Goal: Task Accomplishment & Management: Manage account settings

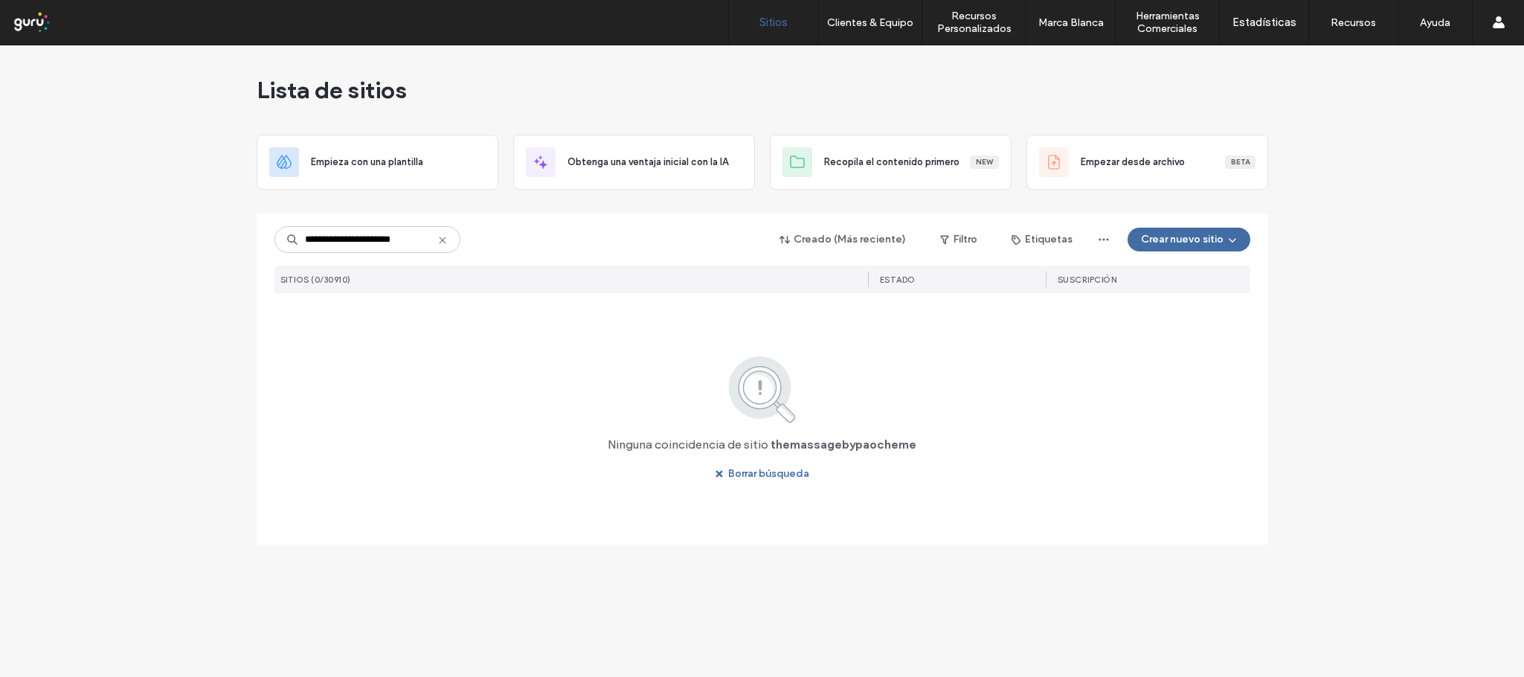
scroll to position [0, 1]
click at [391, 236] on input "**********" at bounding box center [367, 239] width 186 height 27
type input "**********"
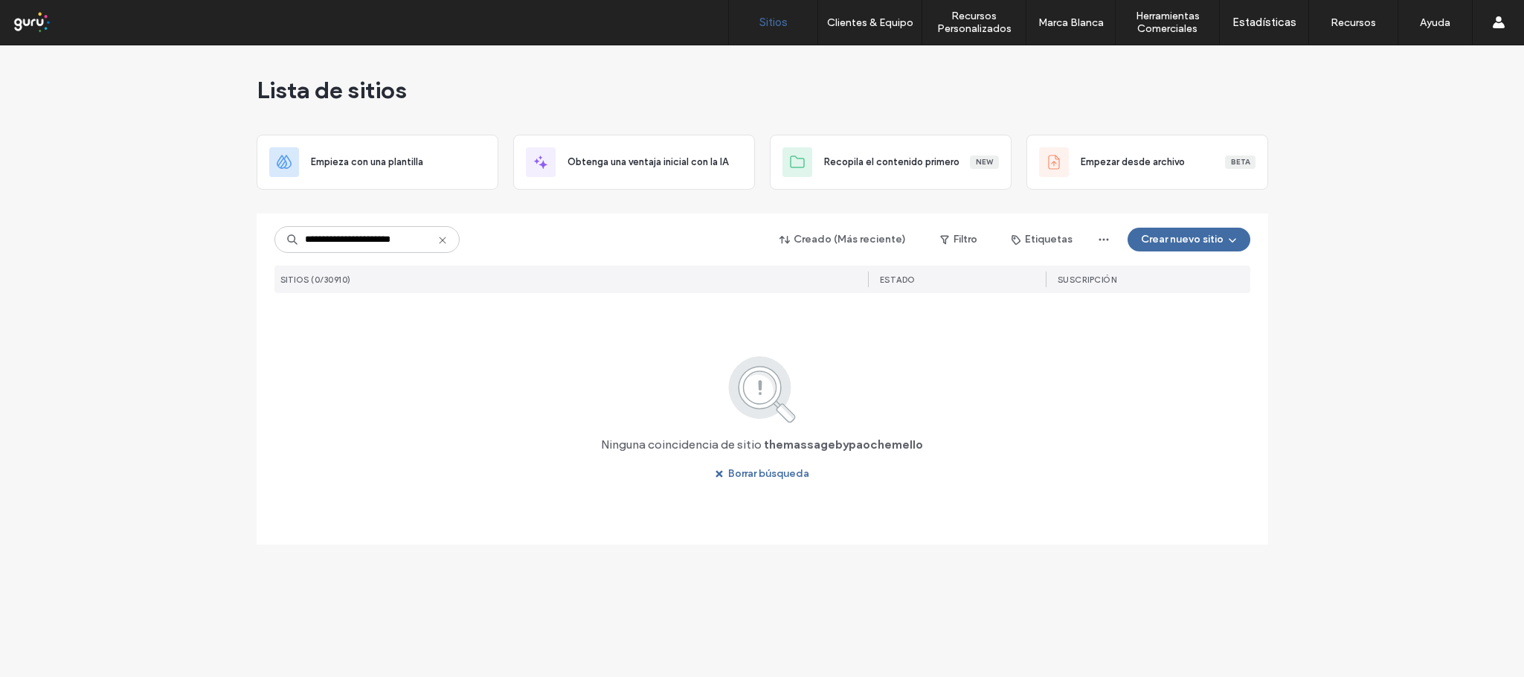
scroll to position [0, 0]
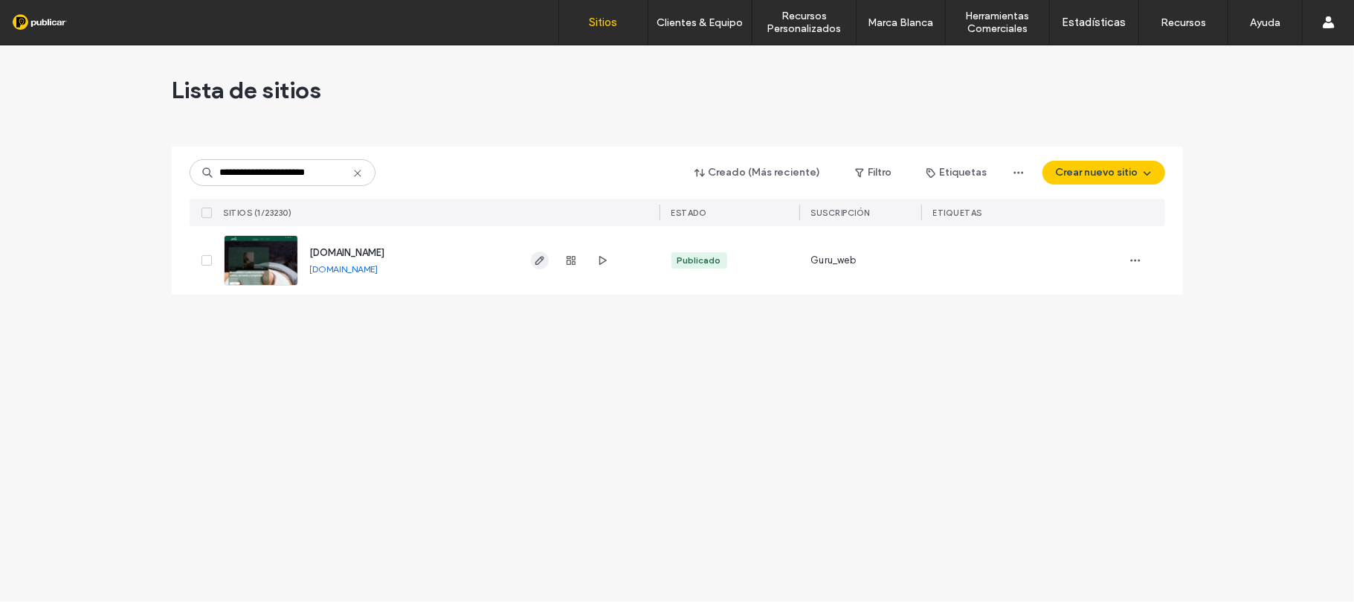
type input "**********"
click at [542, 262] on icon "button" at bounding box center [540, 260] width 12 height 12
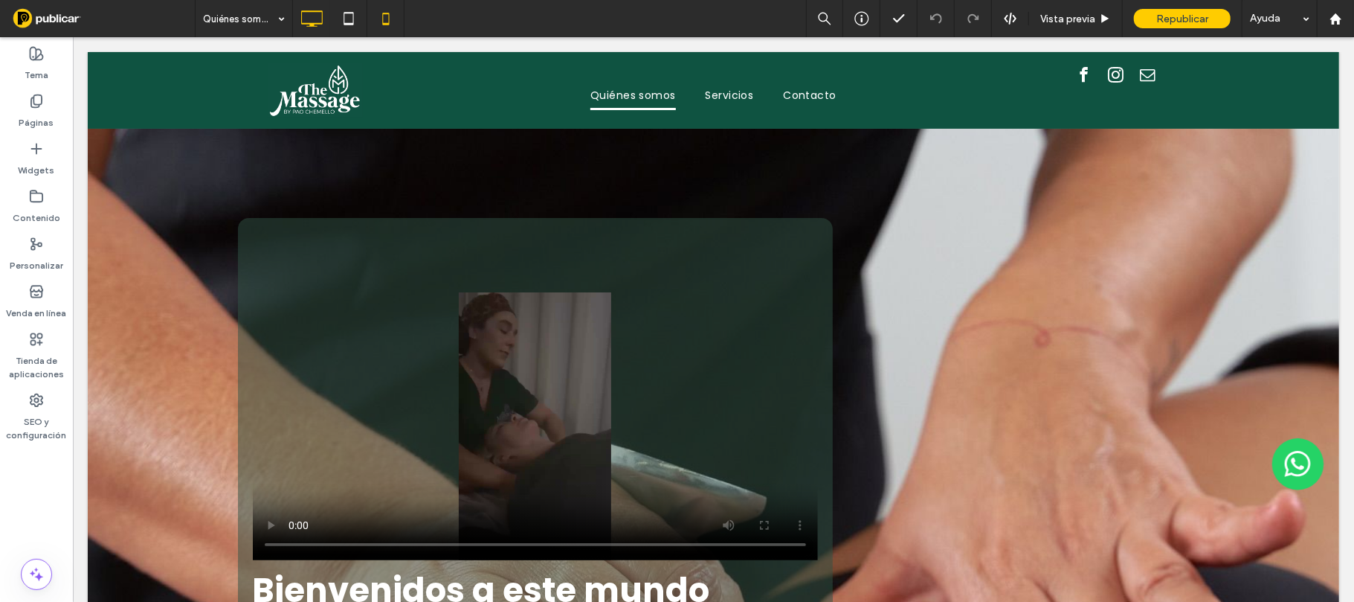
click at [396, 21] on icon at bounding box center [386, 19] width 30 height 30
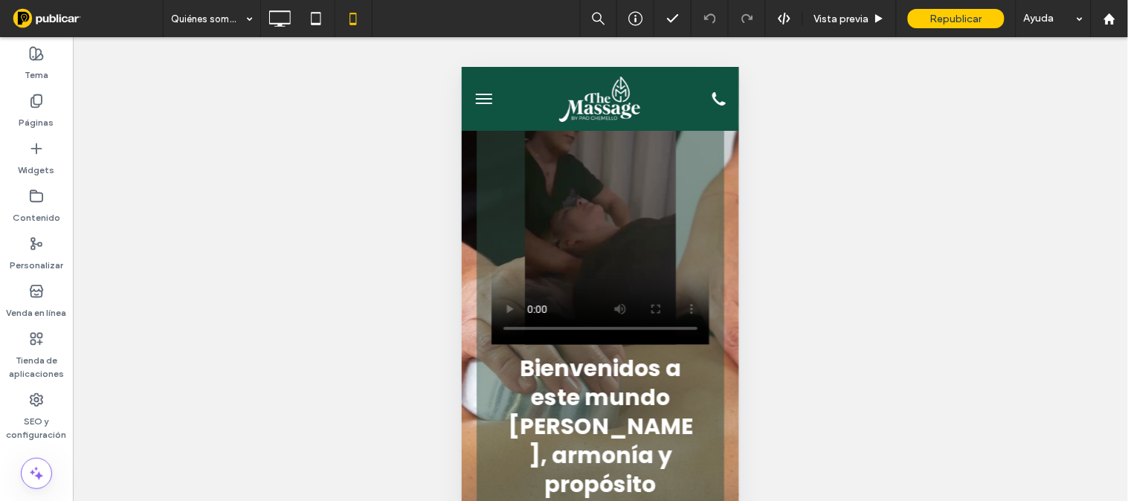
scroll to position [113, 0]
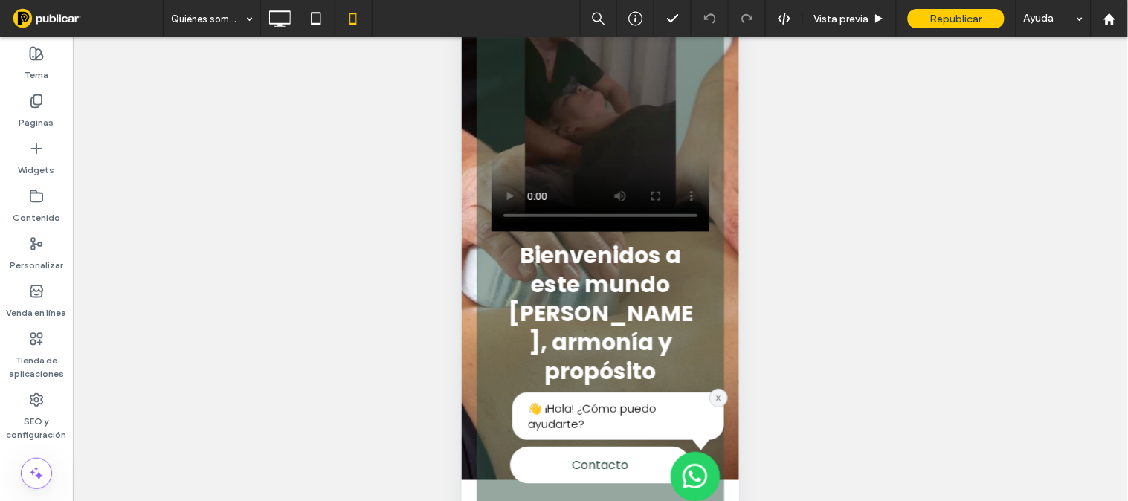
click at [709, 391] on div "x" at bounding box center [718, 399] width 19 height 19
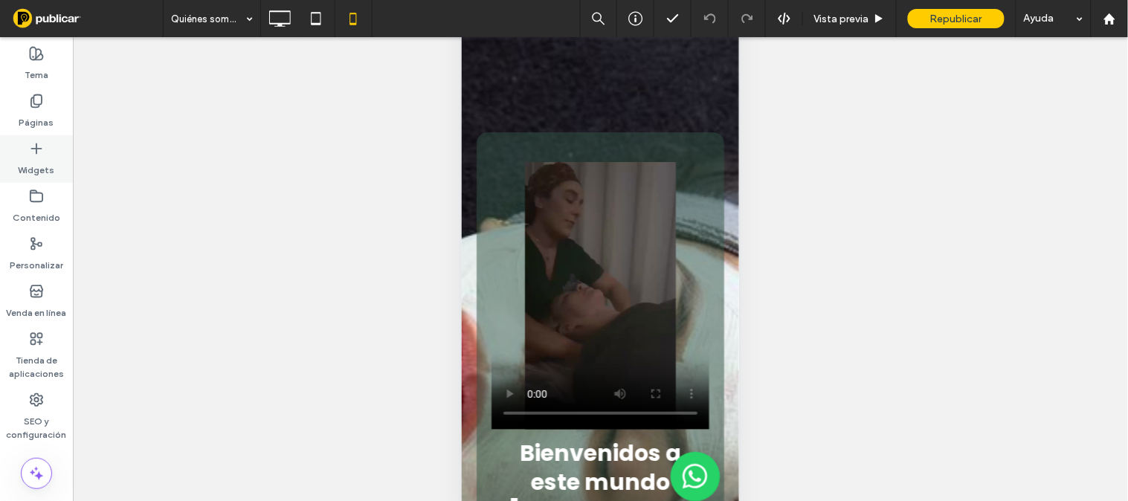
click at [35, 157] on label "Widgets" at bounding box center [37, 166] width 36 height 21
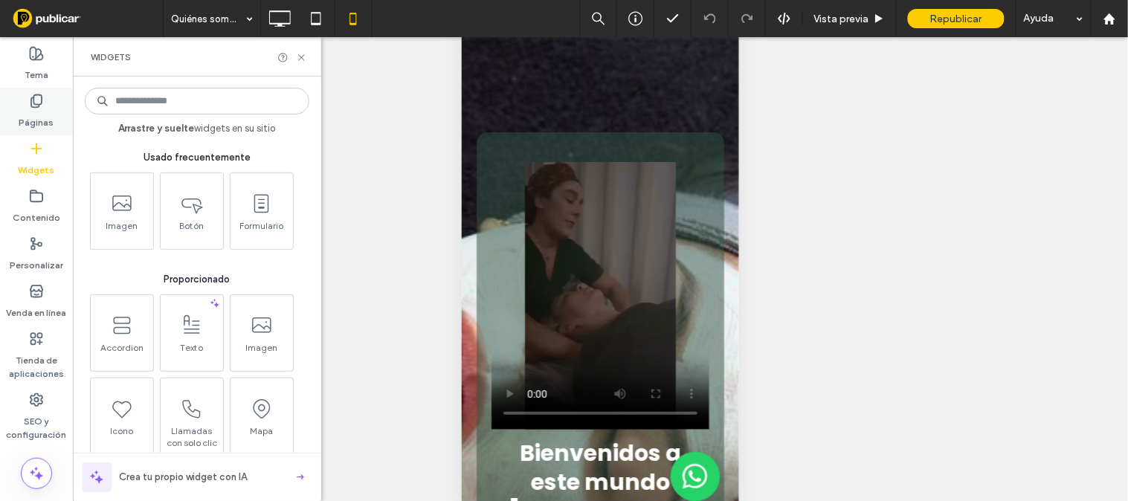
click at [33, 104] on icon at bounding box center [36, 101] width 15 height 15
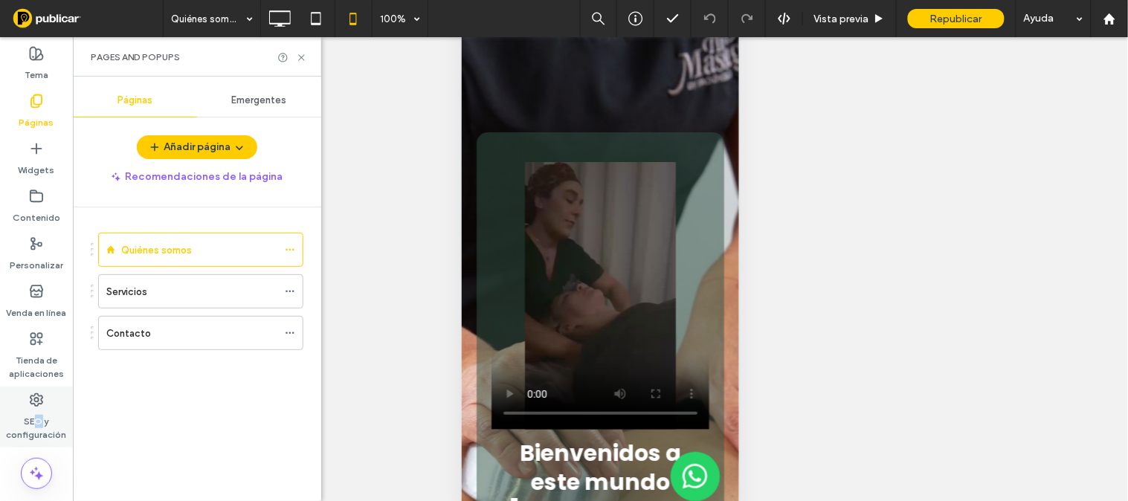
click at [39, 421] on label "SEO y configuración" at bounding box center [36, 424] width 73 height 34
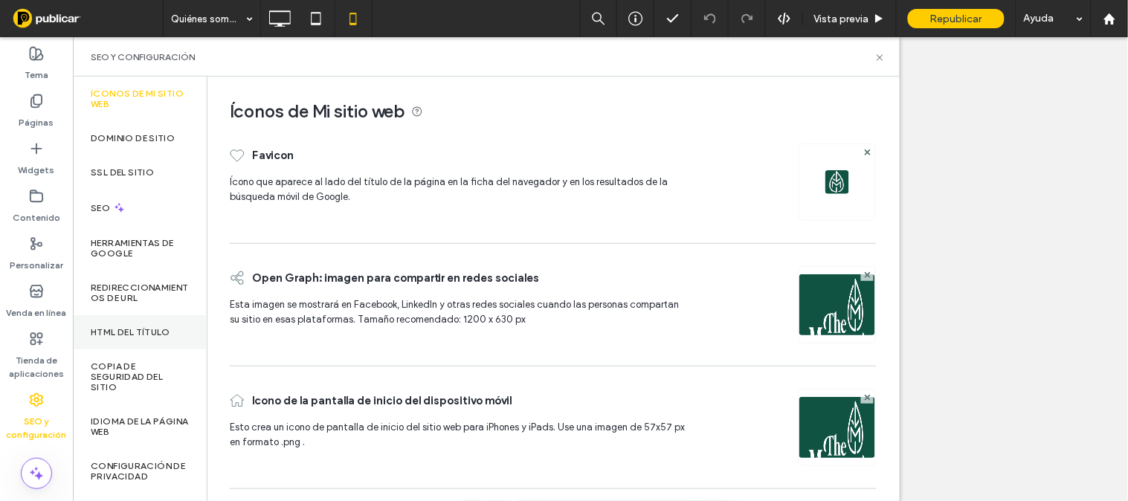
click at [127, 331] on label "HTML del título" at bounding box center [131, 332] width 80 height 10
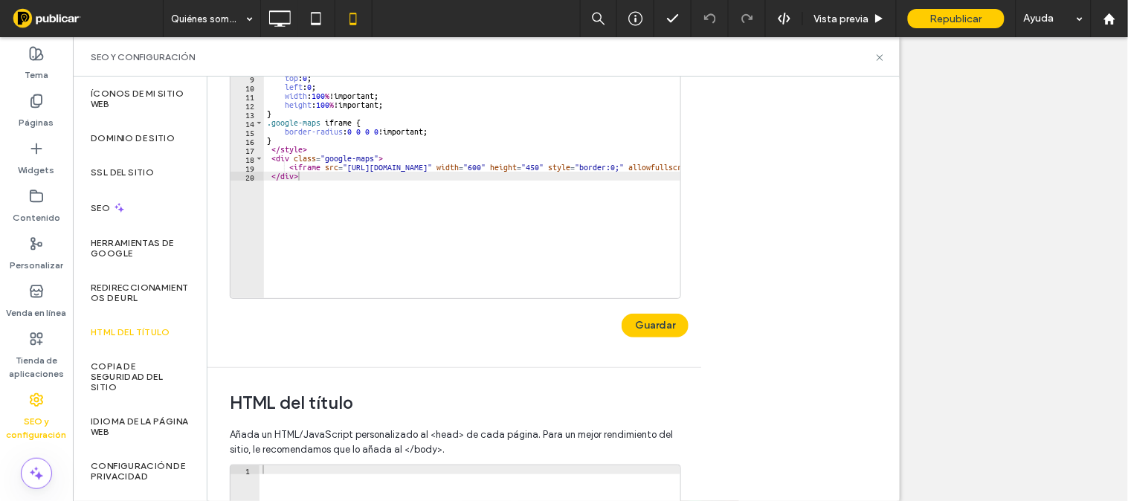
scroll to position [0, 0]
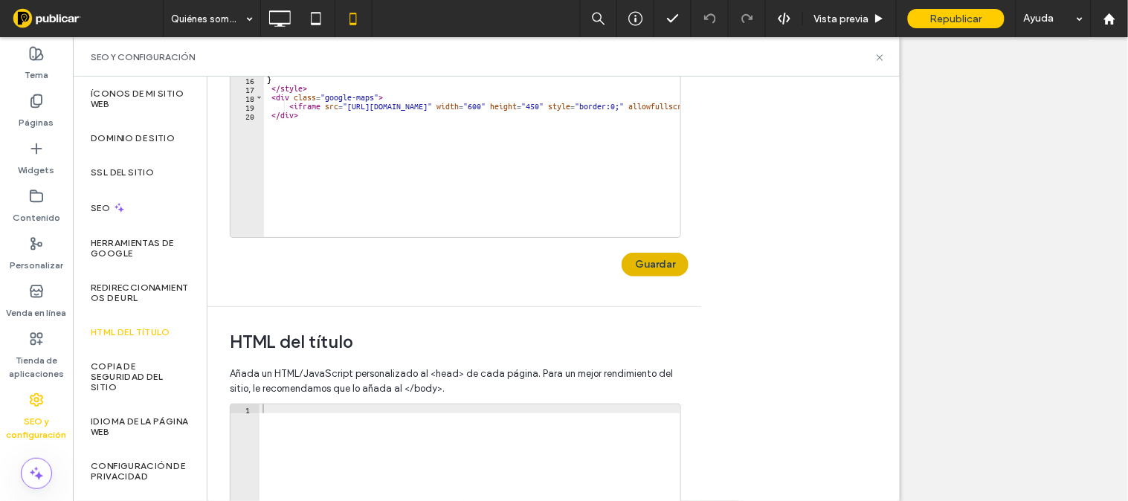
type textarea "**********"
click at [667, 256] on button "Guardar" at bounding box center [655, 265] width 67 height 24
click at [882, 55] on use at bounding box center [880, 57] width 6 height 6
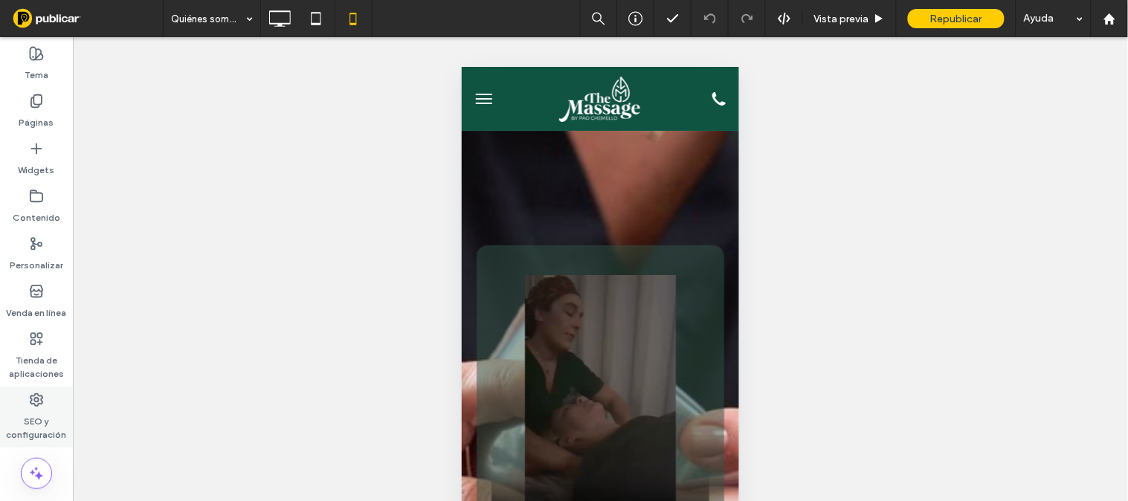
click at [29, 407] on icon at bounding box center [36, 400] width 15 height 15
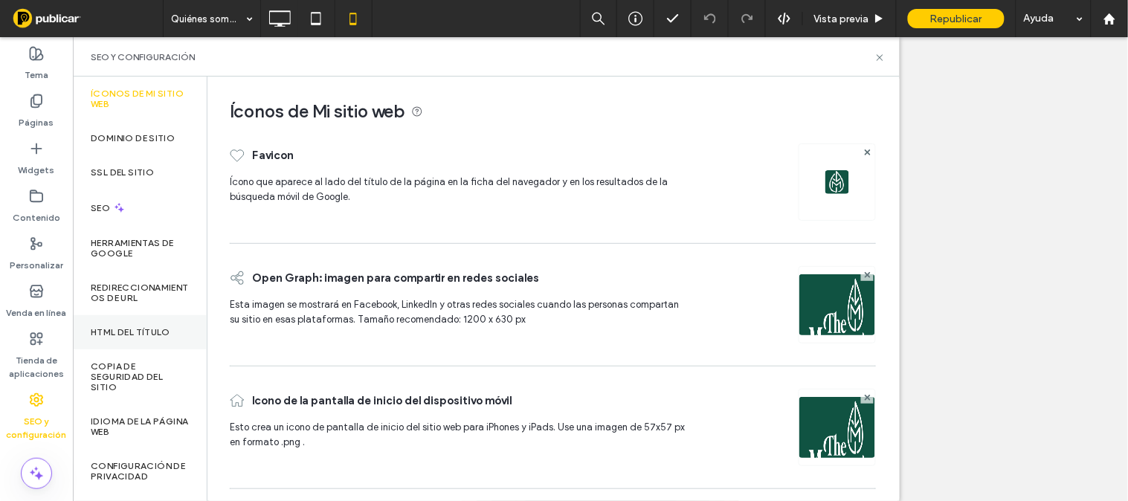
click at [155, 338] on div "HTML del título" at bounding box center [140, 332] width 134 height 34
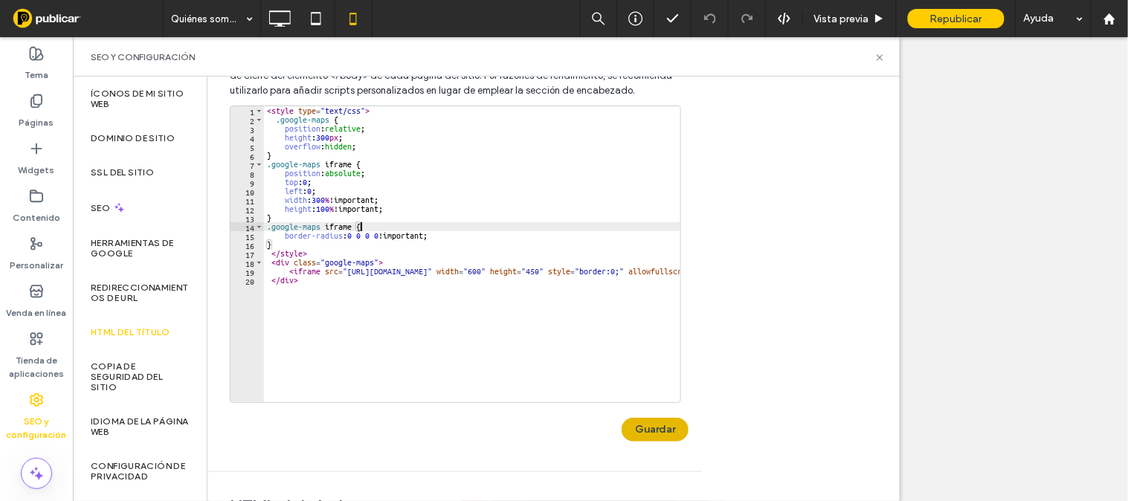
type textarea "**********"
click at [660, 432] on button "Guardar" at bounding box center [655, 430] width 67 height 24
click at [876, 58] on icon at bounding box center [879, 57] width 11 height 11
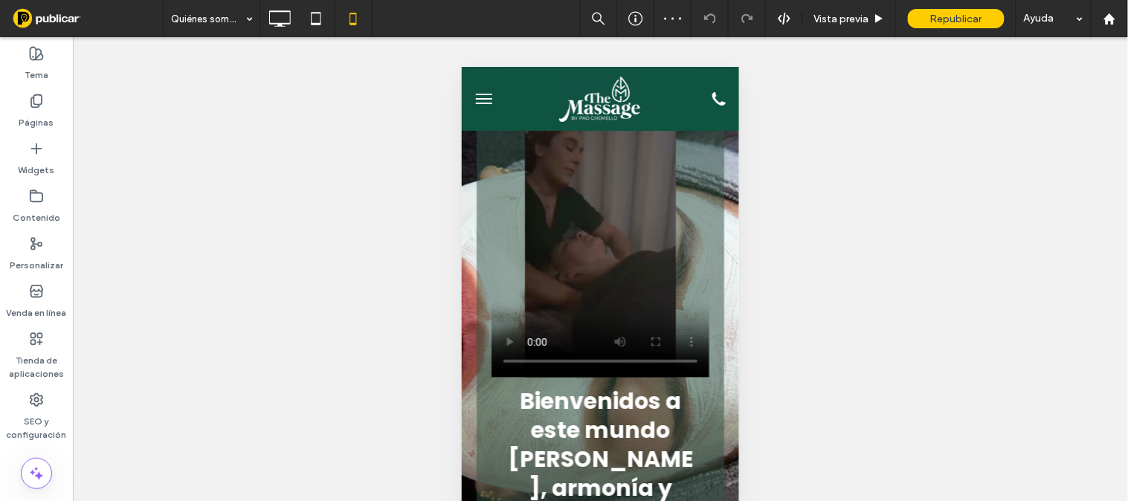
scroll to position [113, 0]
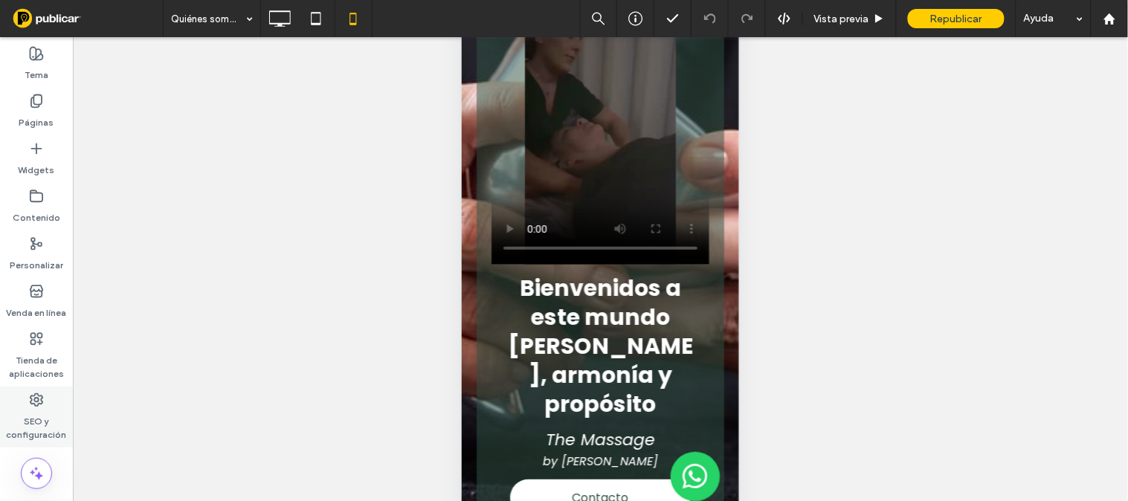
click at [46, 396] on div "SEO y configuración" at bounding box center [36, 417] width 73 height 61
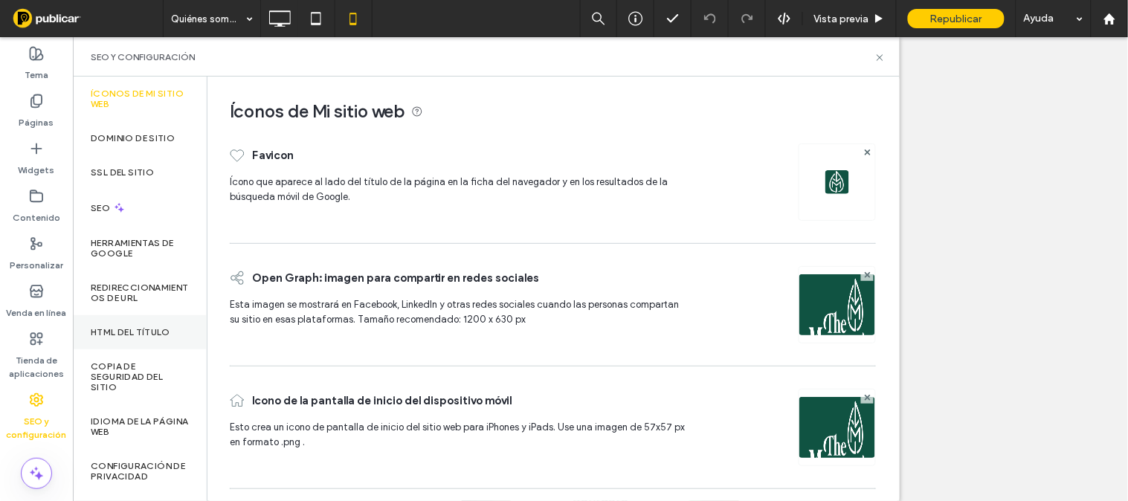
click at [145, 320] on div "HTML del título" at bounding box center [140, 332] width 134 height 34
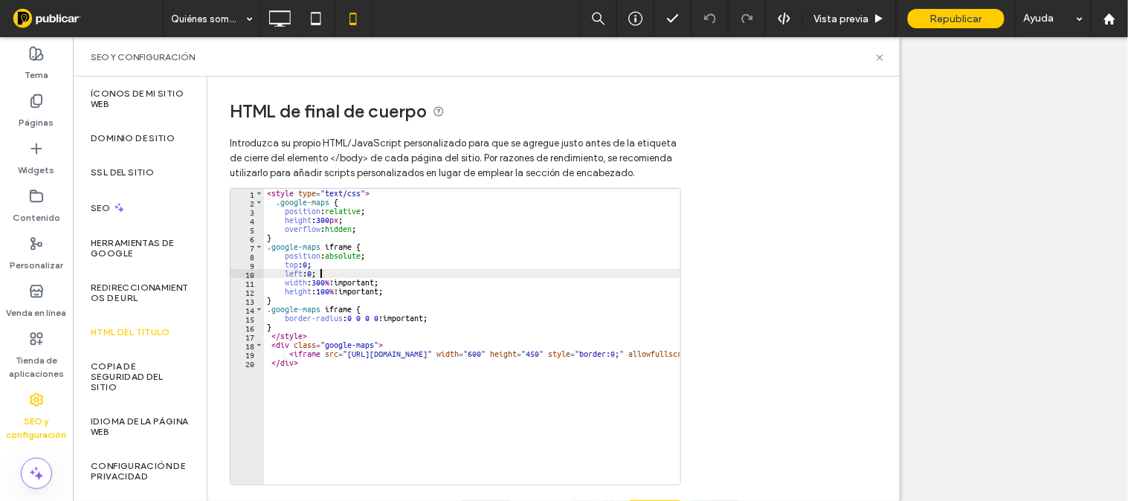
type textarea "**********"
click at [880, 53] on icon at bounding box center [879, 57] width 11 height 11
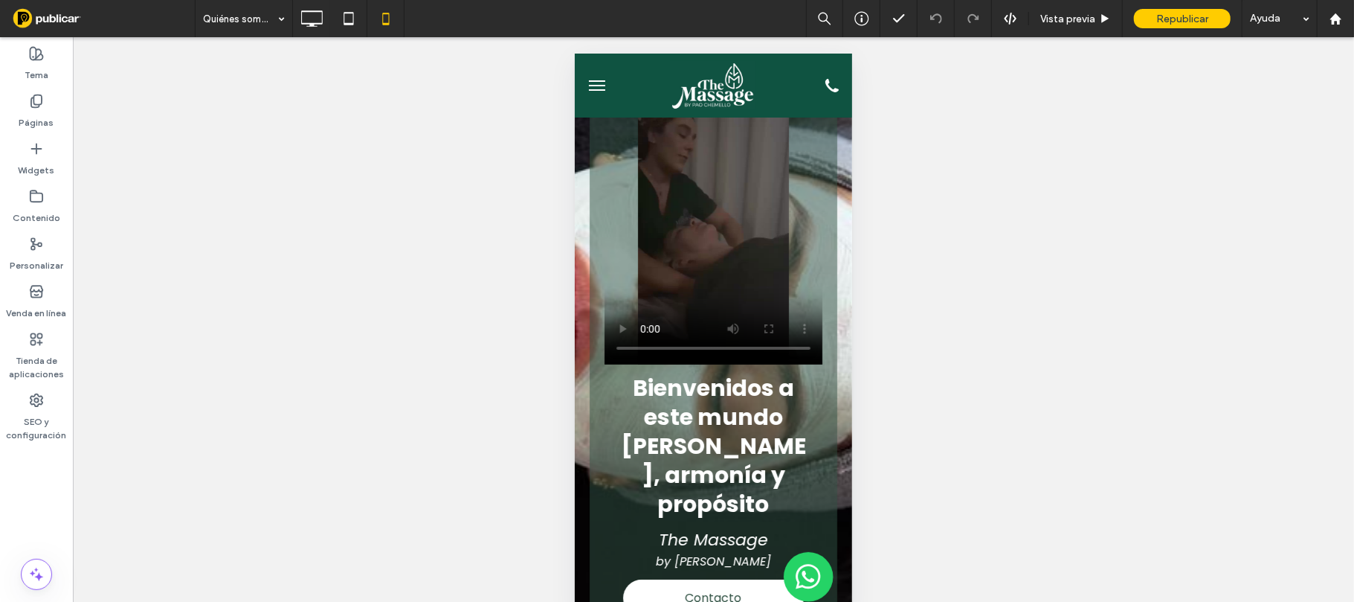
scroll to position [13, 0]
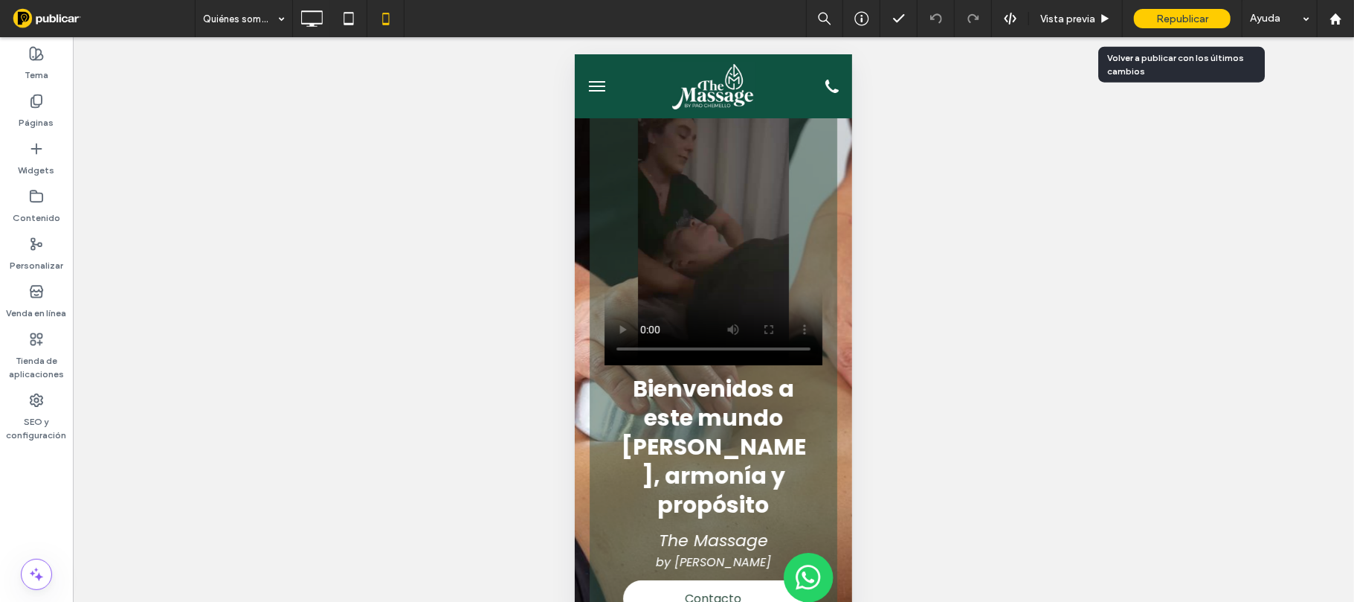
click at [1179, 13] on span "Republicar" at bounding box center [1182, 19] width 52 height 13
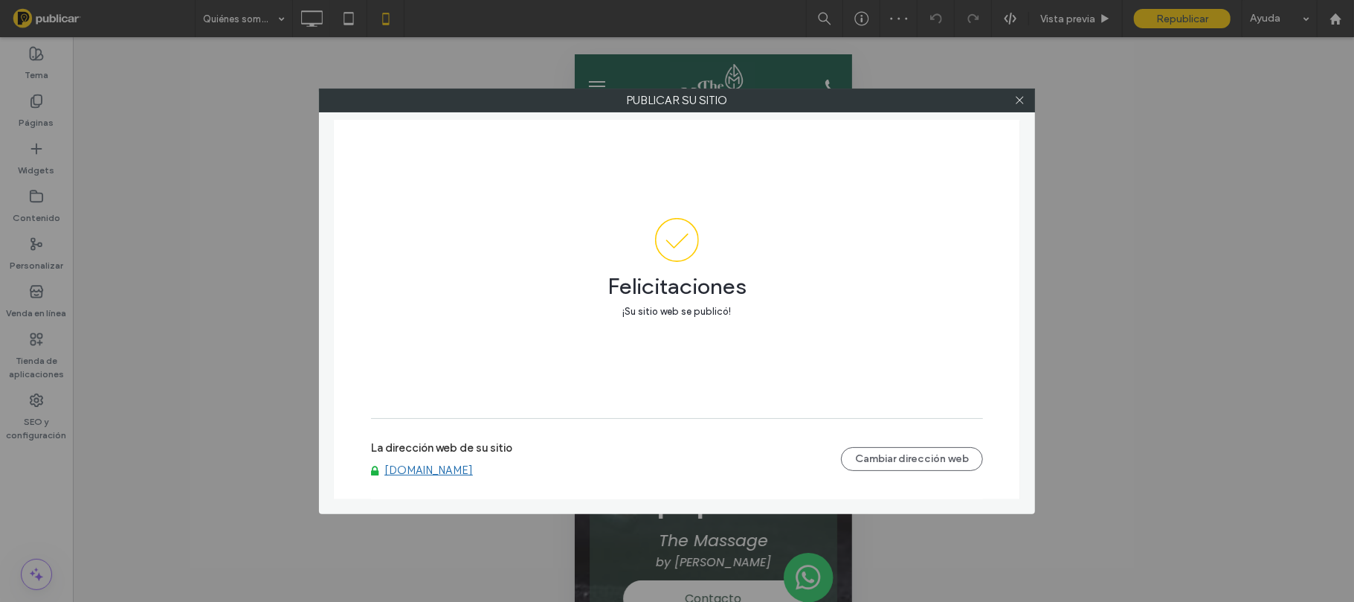
drag, startPoint x: 590, startPoint y: 464, endPoint x: 372, endPoint y: 476, distance: 218.2
click at [372, 476] on div "[DOMAIN_NAME]" at bounding box center [606, 469] width 470 height 13
drag, startPoint x: 631, startPoint y: 483, endPoint x: 384, endPoint y: 465, distance: 247.5
click at [384, 465] on div "La dirección web de su sitio [DOMAIN_NAME] Cambiar dirección web" at bounding box center [677, 458] width 612 height 81
click at [402, 468] on link "[DOMAIN_NAME]" at bounding box center [428, 469] width 88 height 13
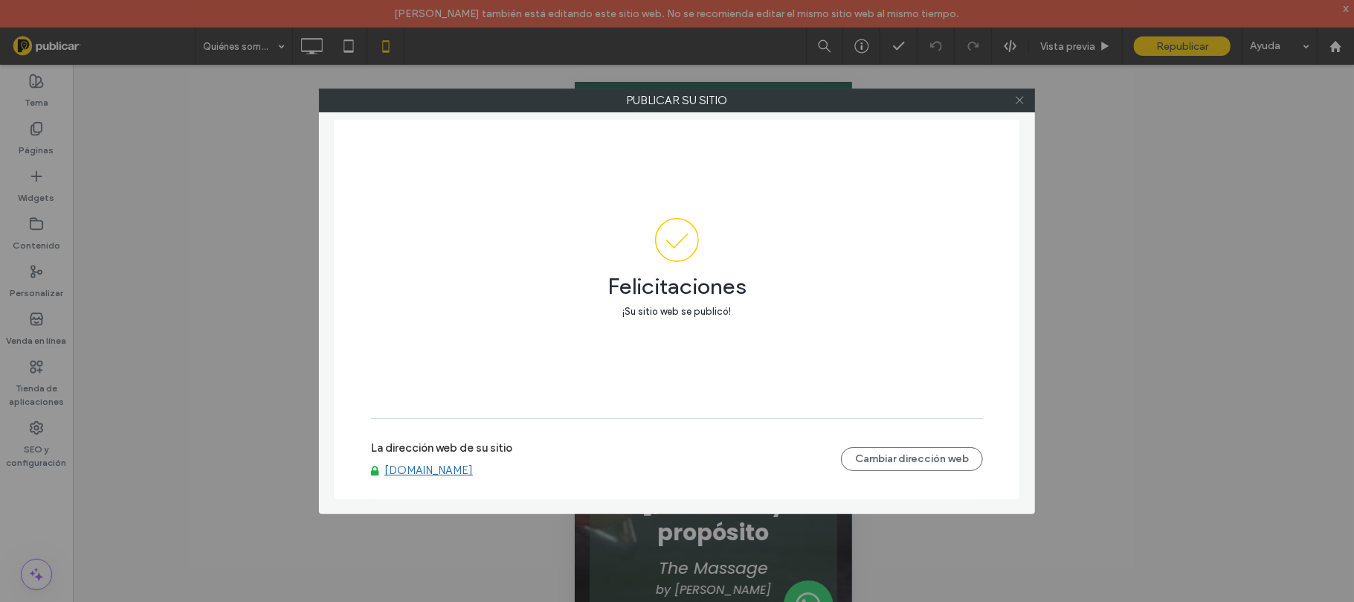
click at [1018, 102] on icon at bounding box center [1019, 99] width 11 height 11
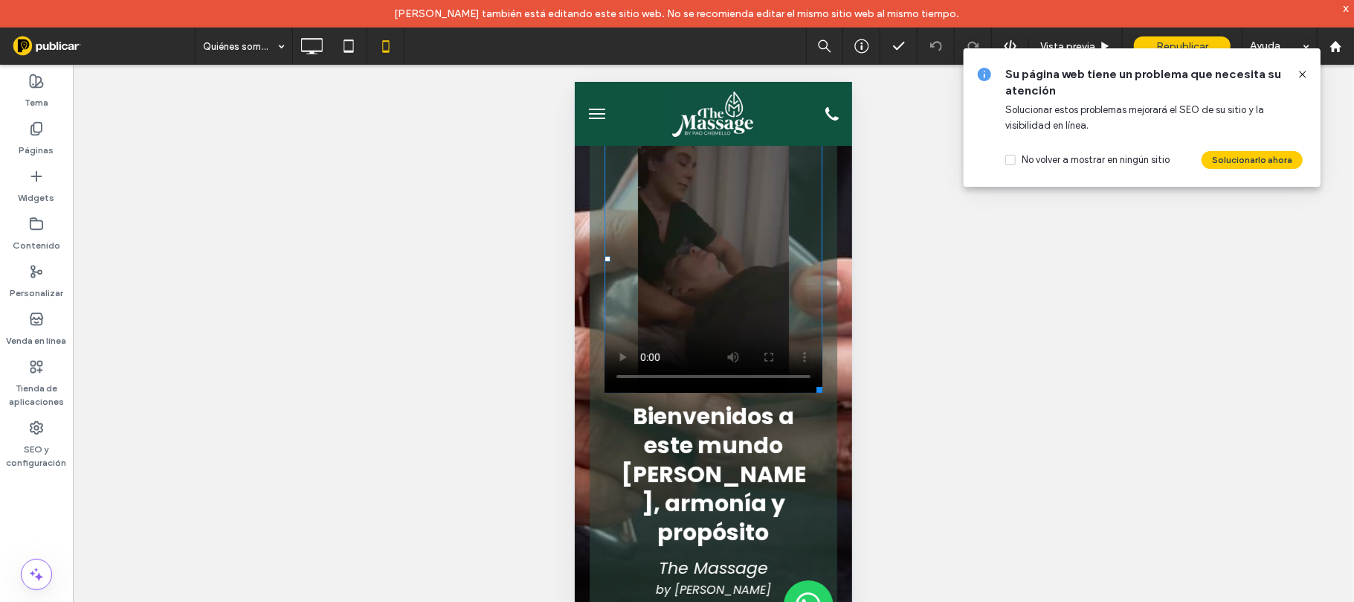
scroll to position [364, 0]
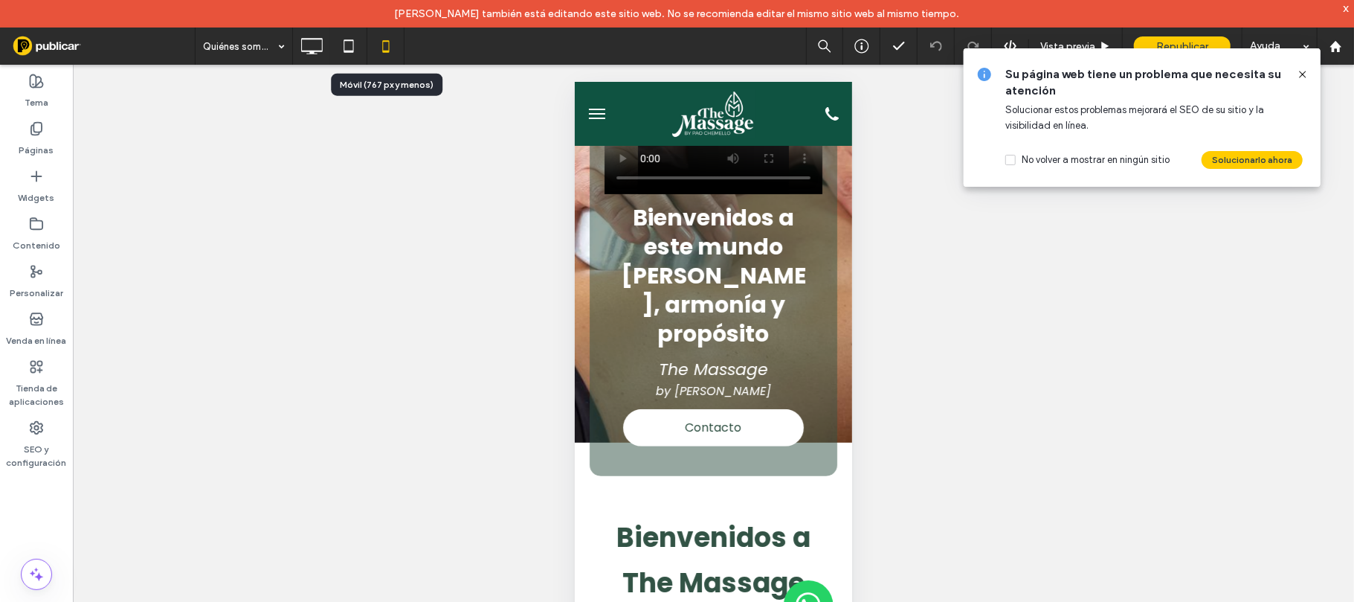
click at [384, 46] on icon at bounding box center [386, 46] width 30 height 30
click at [346, 48] on icon at bounding box center [349, 46] width 30 height 30
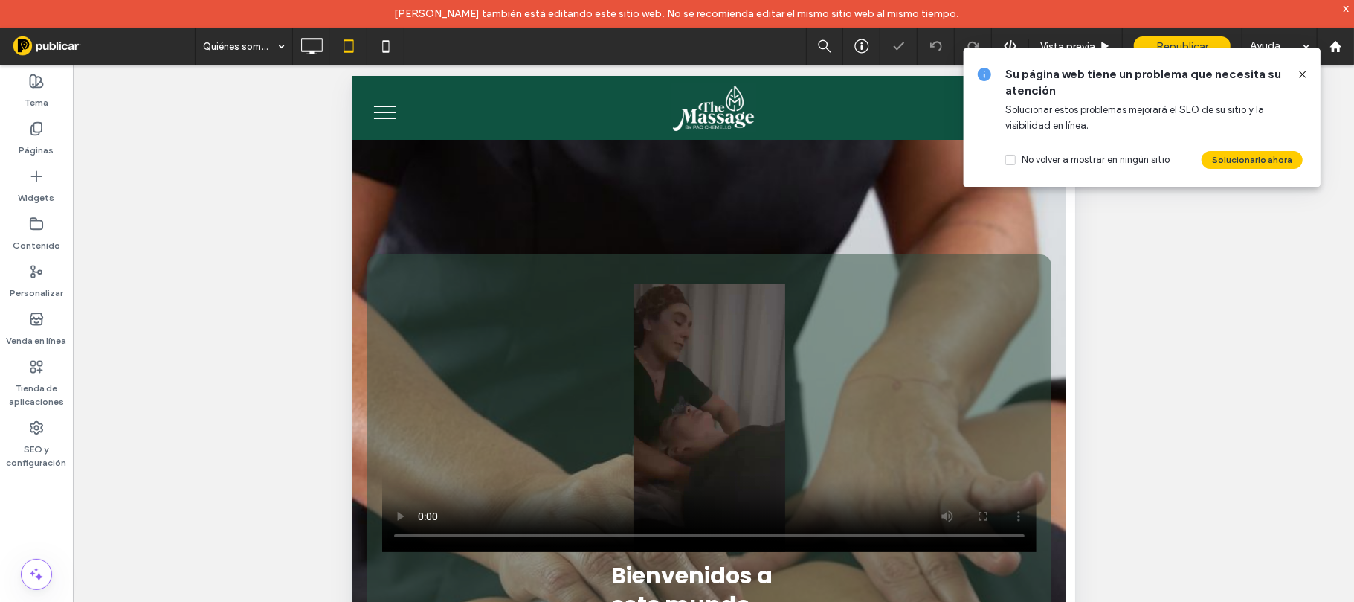
click at [1306, 73] on icon at bounding box center [1303, 74] width 12 height 12
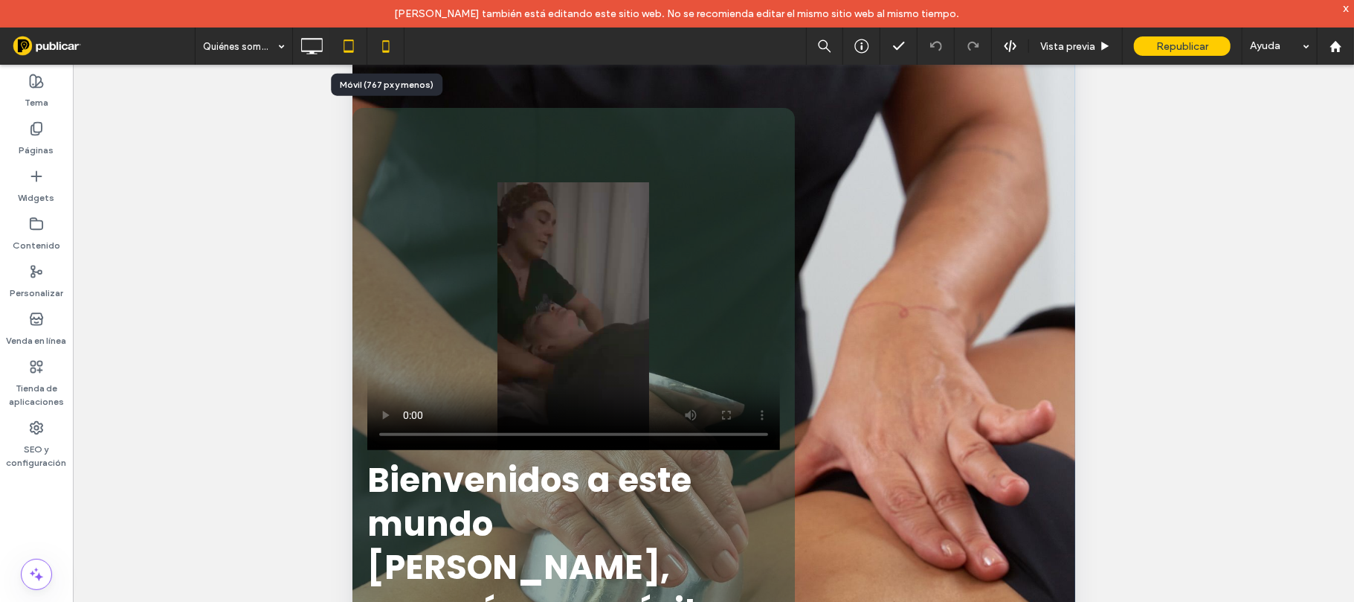
click at [381, 42] on icon at bounding box center [386, 46] width 30 height 30
